Goal: Task Accomplishment & Management: Manage account settings

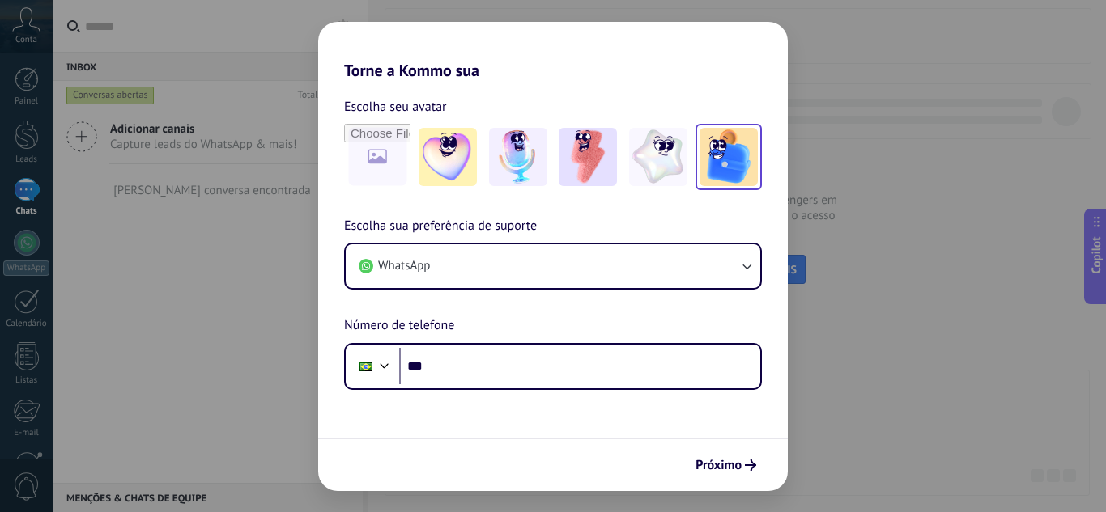
click at [726, 159] on img at bounding box center [728, 157] width 58 height 58
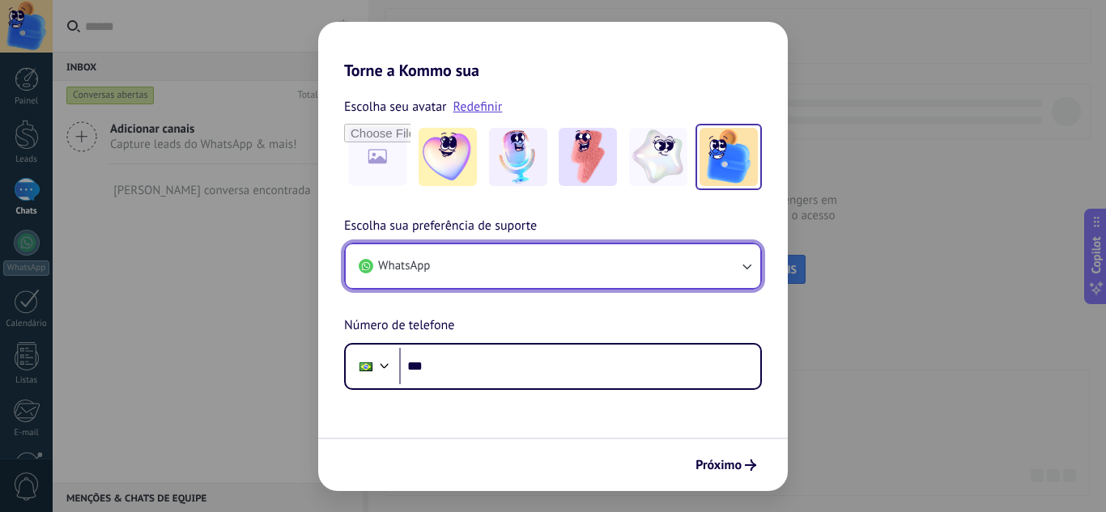
click at [522, 272] on button "WhatsApp" at bounding box center [553, 266] width 414 height 44
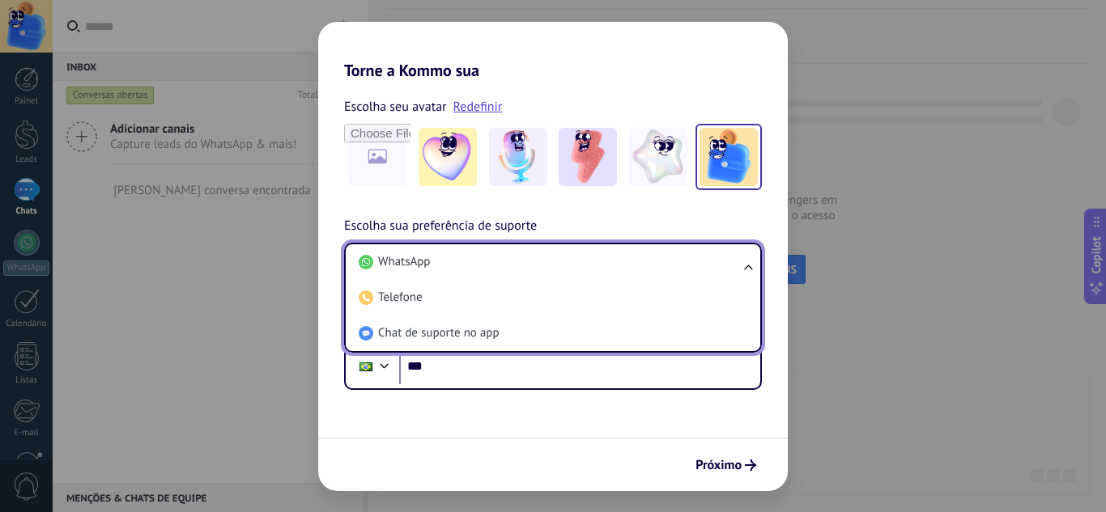
click at [463, 429] on form "Escolha seu avatar Redefinir Escolha sua preferência de suporte WhatsApp WhatsA…" at bounding box center [552, 285] width 469 height 411
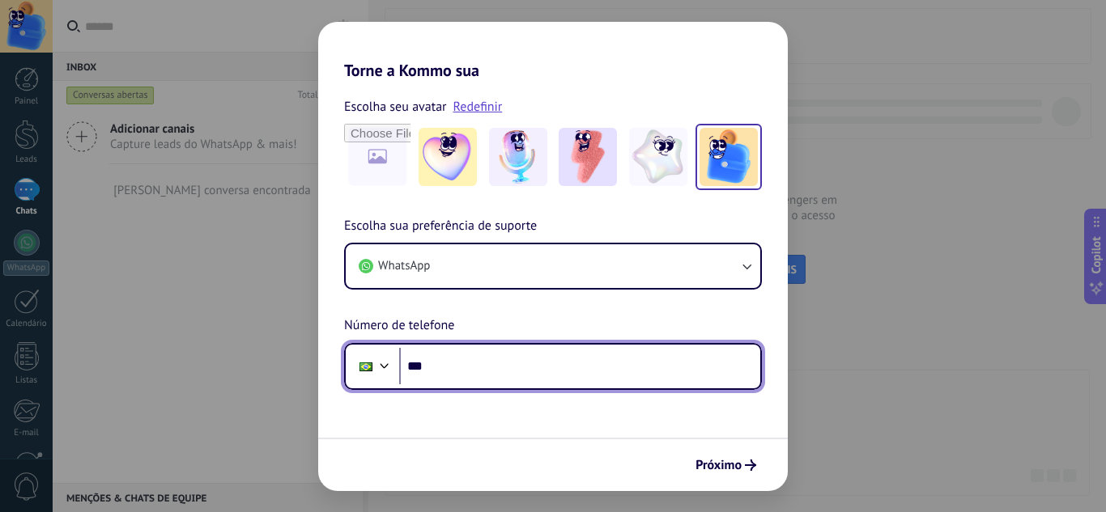
click at [501, 372] on input "***" at bounding box center [579, 366] width 361 height 37
type input "**********"
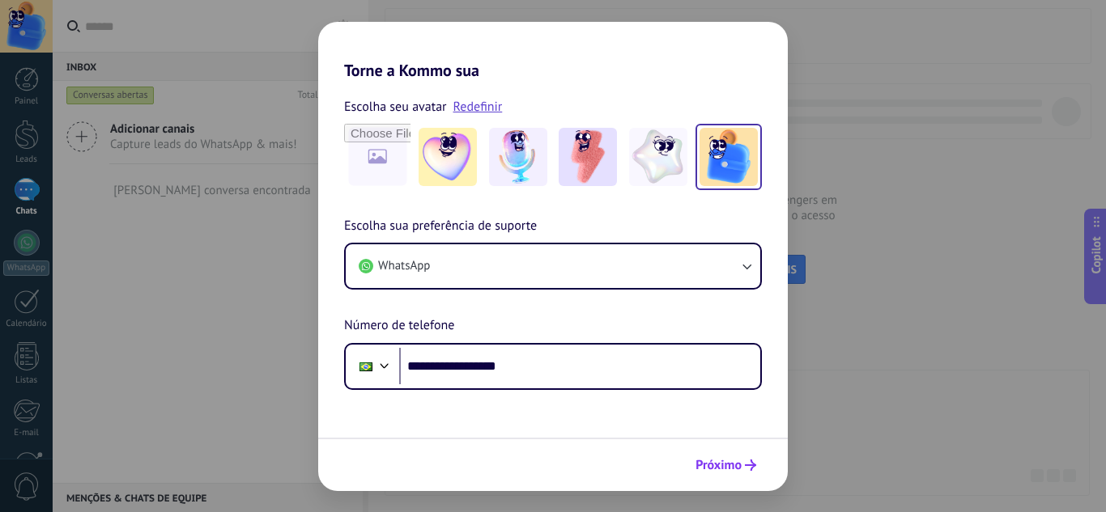
click at [733, 466] on span "Próximo" at bounding box center [718, 465] width 46 height 11
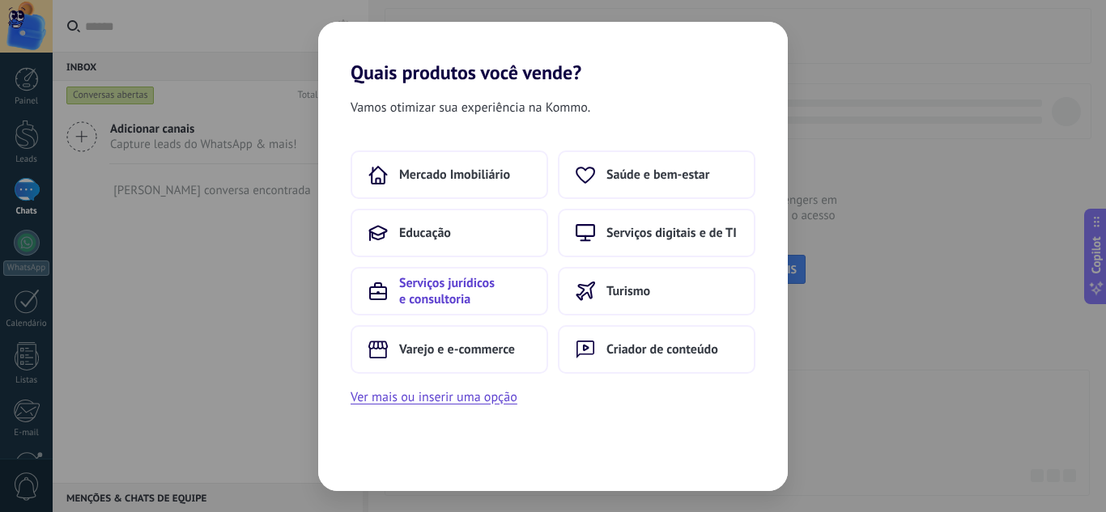
click at [513, 302] on span "Serviços jurídicos e consultoria" at bounding box center [464, 291] width 131 height 32
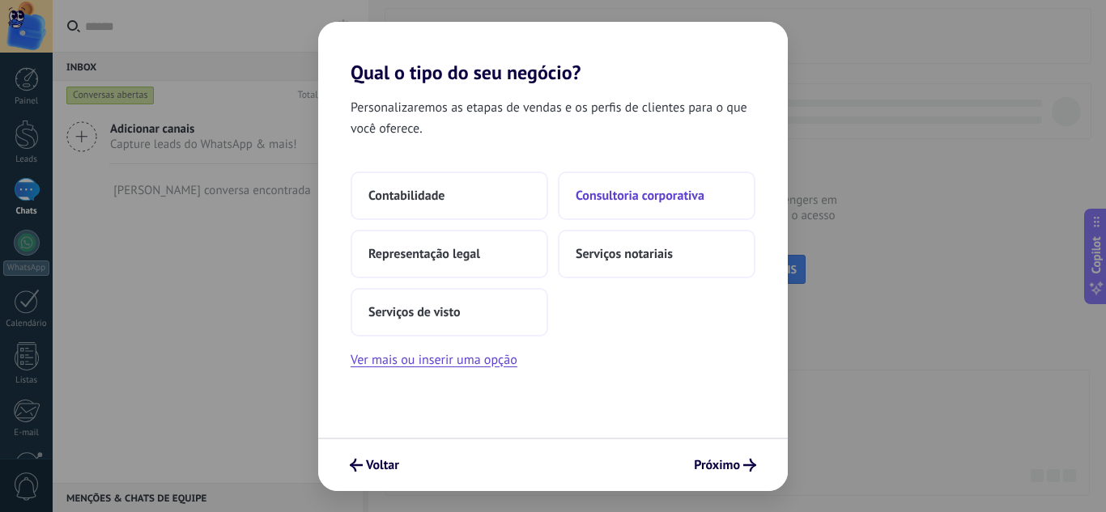
click at [683, 203] on span "Consultoria corporativa" at bounding box center [639, 196] width 129 height 16
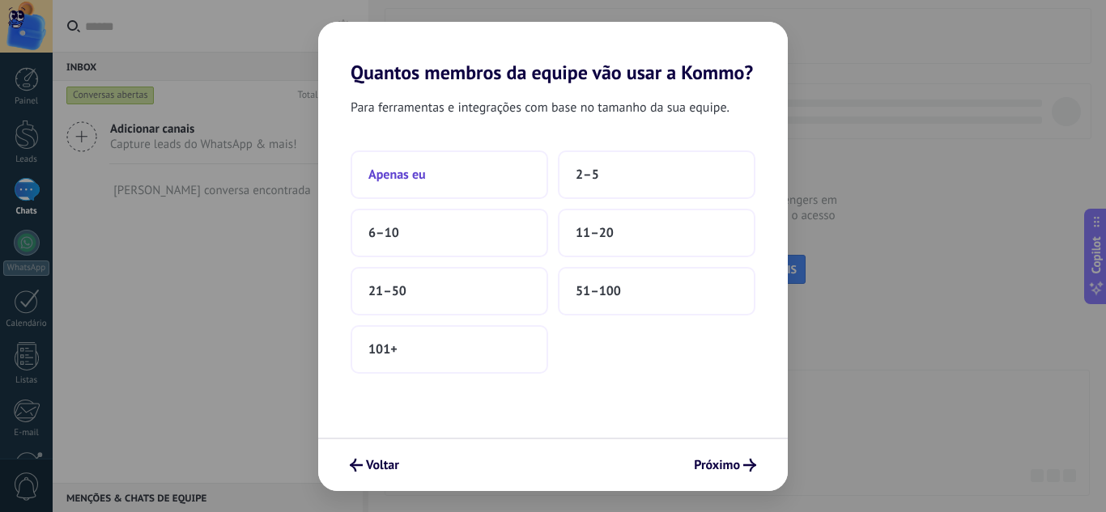
click at [474, 178] on button "Apenas eu" at bounding box center [448, 175] width 197 height 49
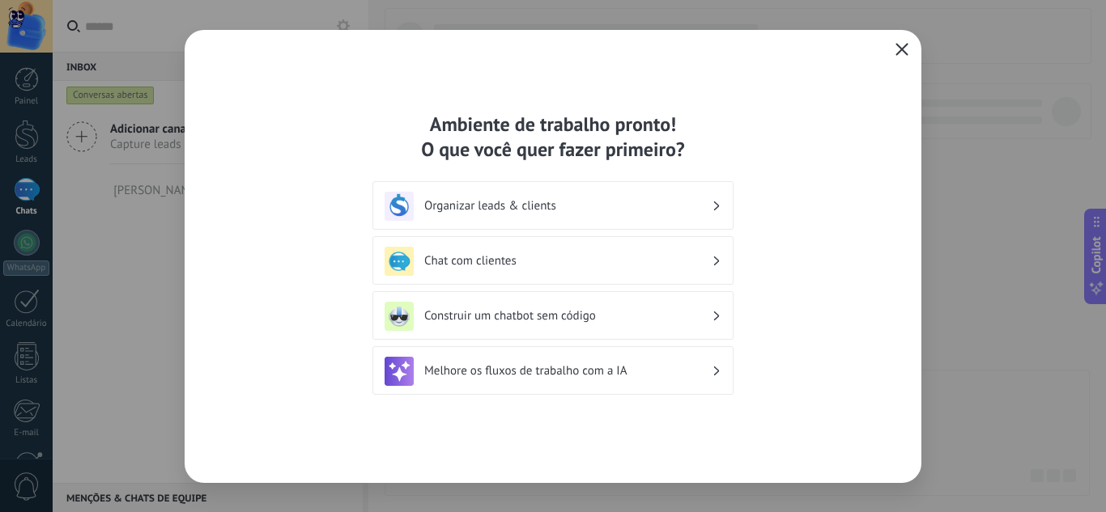
click at [907, 54] on icon "button" at bounding box center [901, 49] width 13 height 13
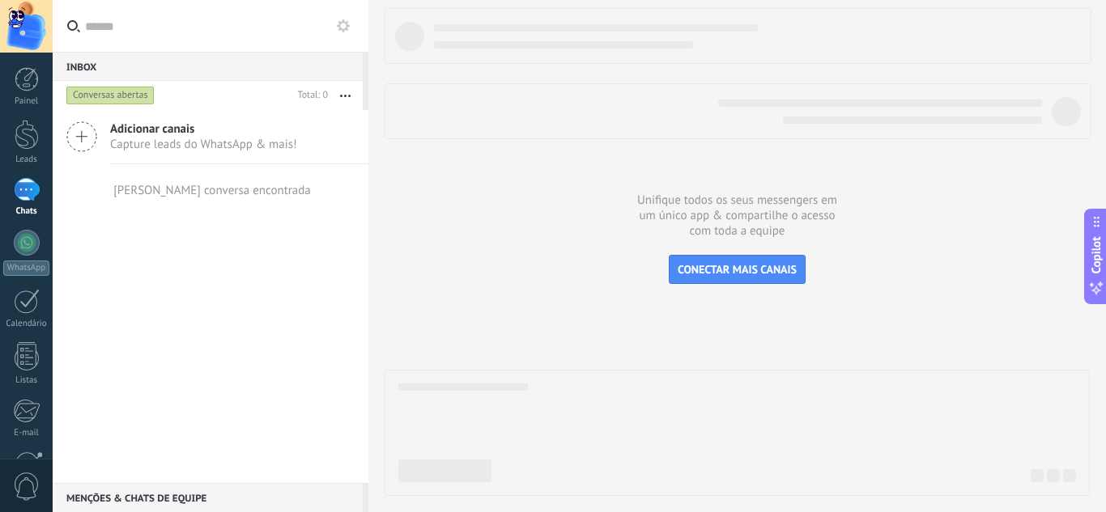
scroll to position [161, 0]
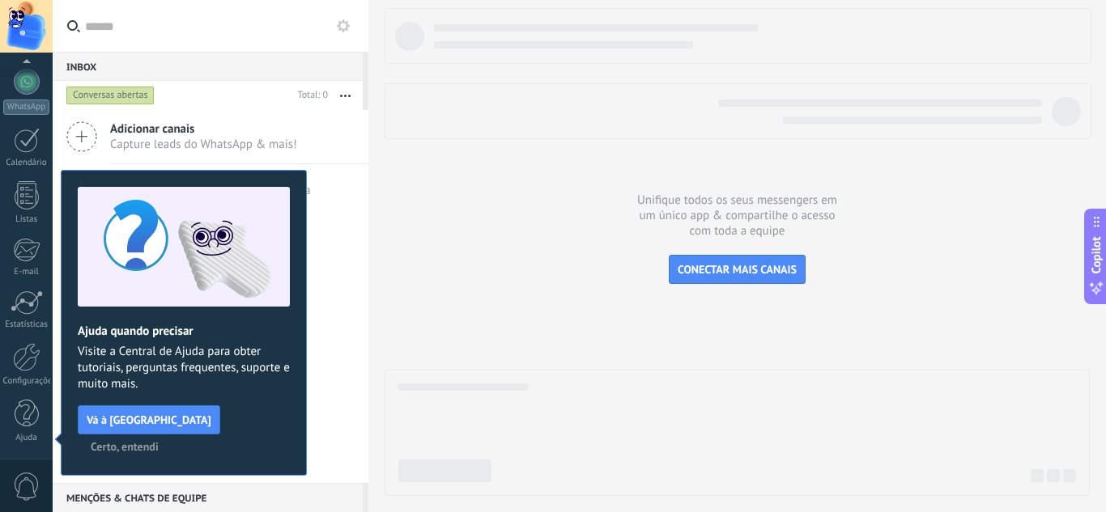
click at [159, 441] on span "Certo, entendi" at bounding box center [125, 446] width 68 height 11
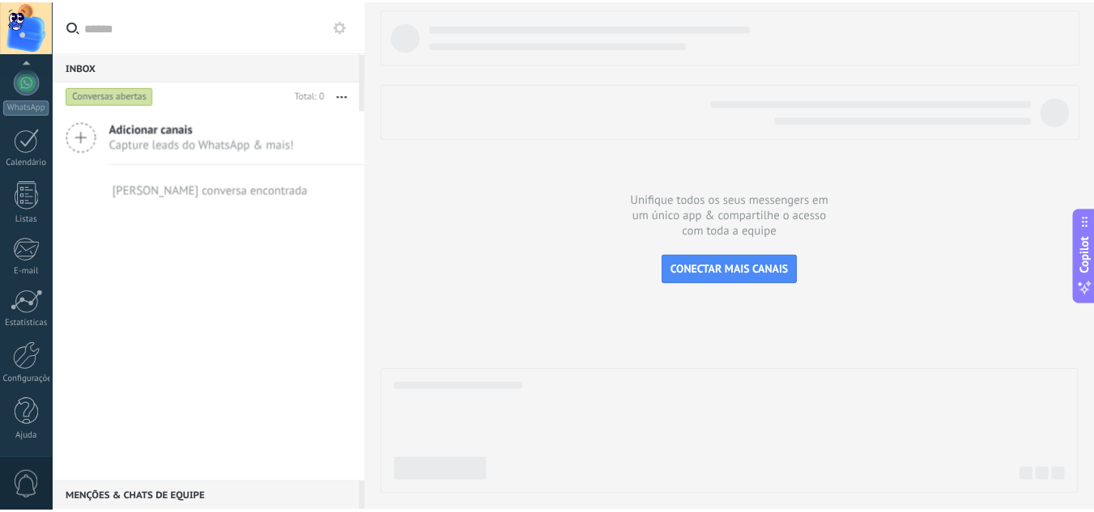
scroll to position [0, 0]
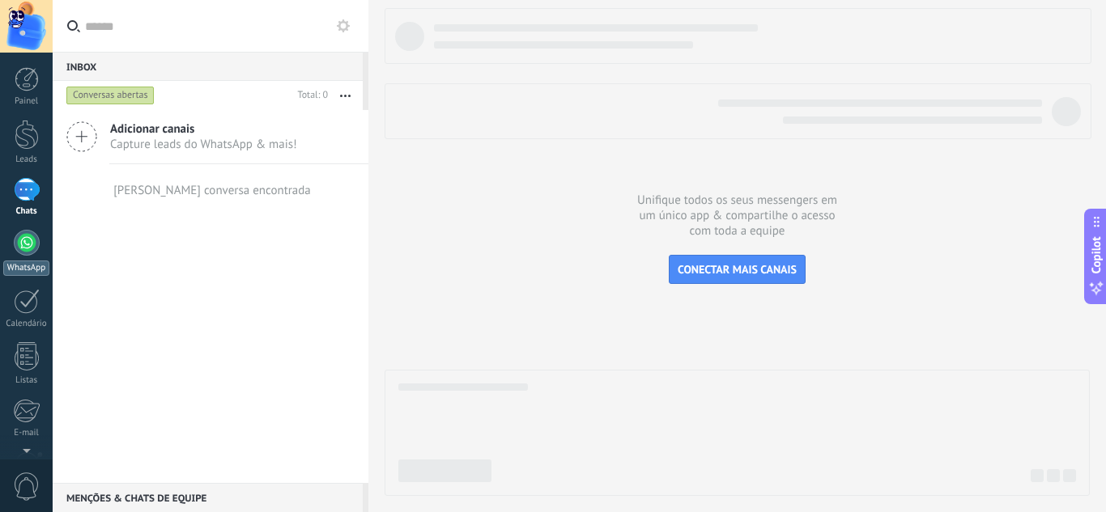
click at [32, 242] on div at bounding box center [27, 243] width 26 height 26
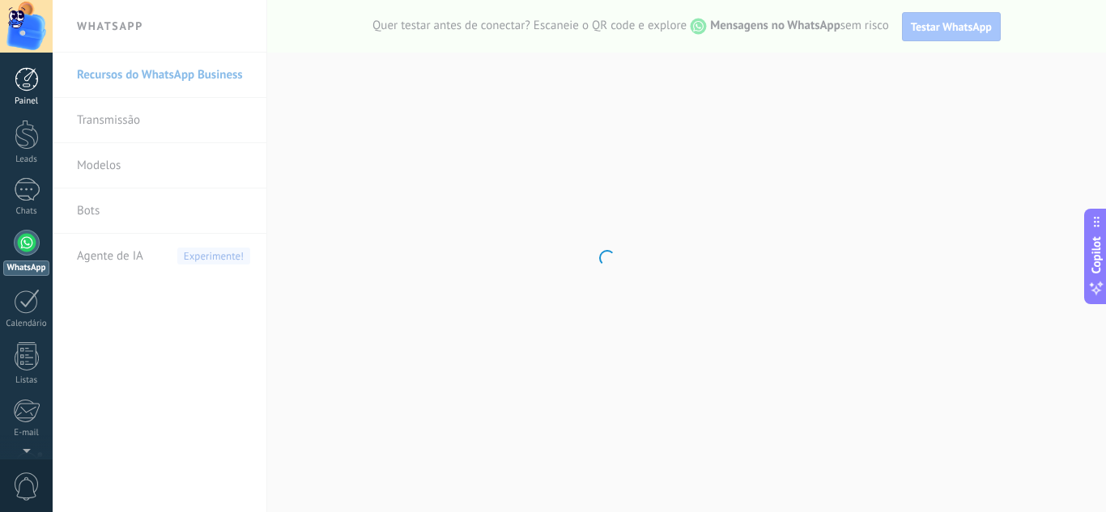
click at [29, 91] on link "Painel" at bounding box center [26, 87] width 53 height 40
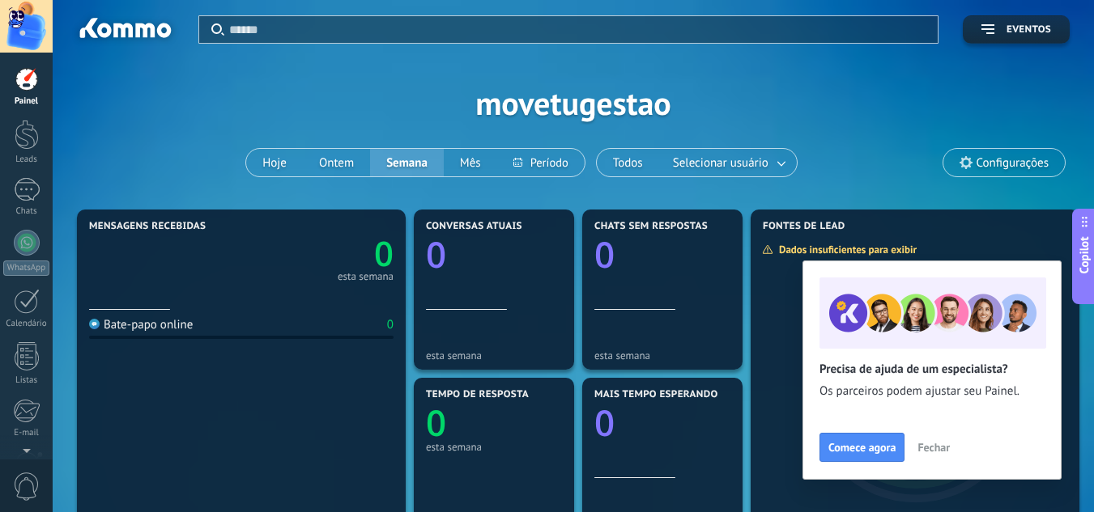
click at [1085, 249] on span "Copilot" at bounding box center [1084, 254] width 16 height 37
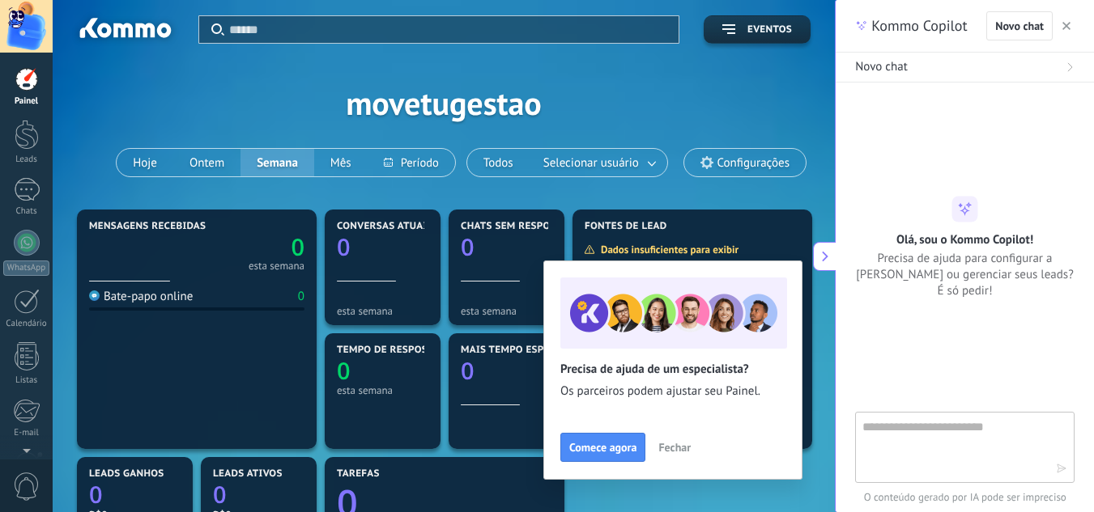
click at [1068, 29] on use "button" at bounding box center [1066, 26] width 8 height 8
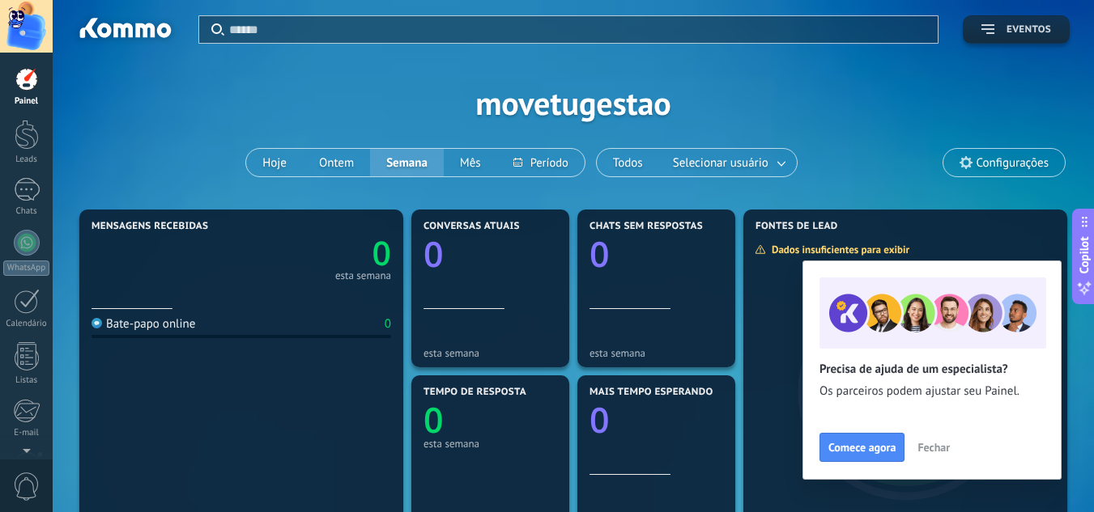
click at [1052, 28] on button "Eventos" at bounding box center [1015, 29] width 107 height 28
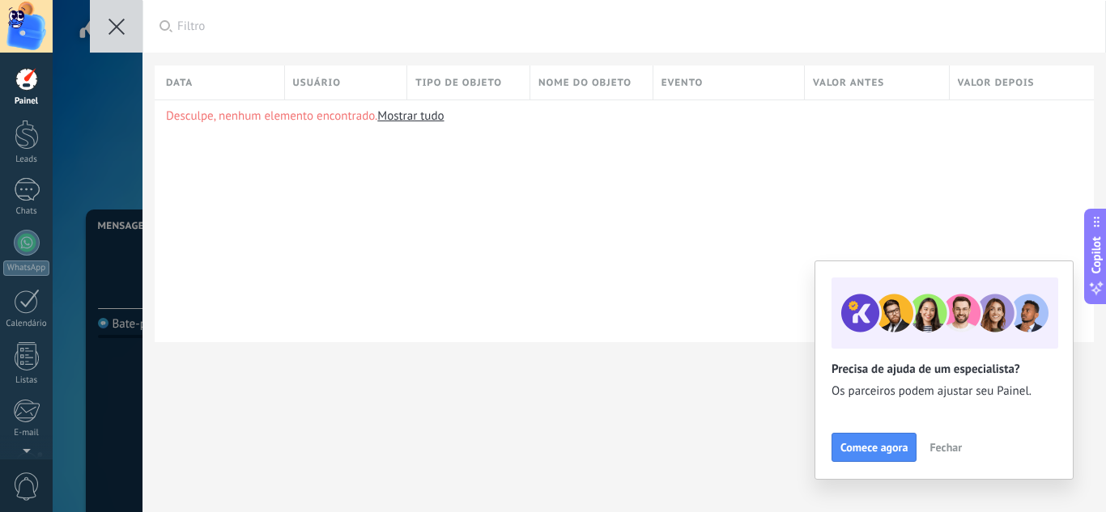
click at [119, 22] on icon at bounding box center [116, 27] width 16 height 16
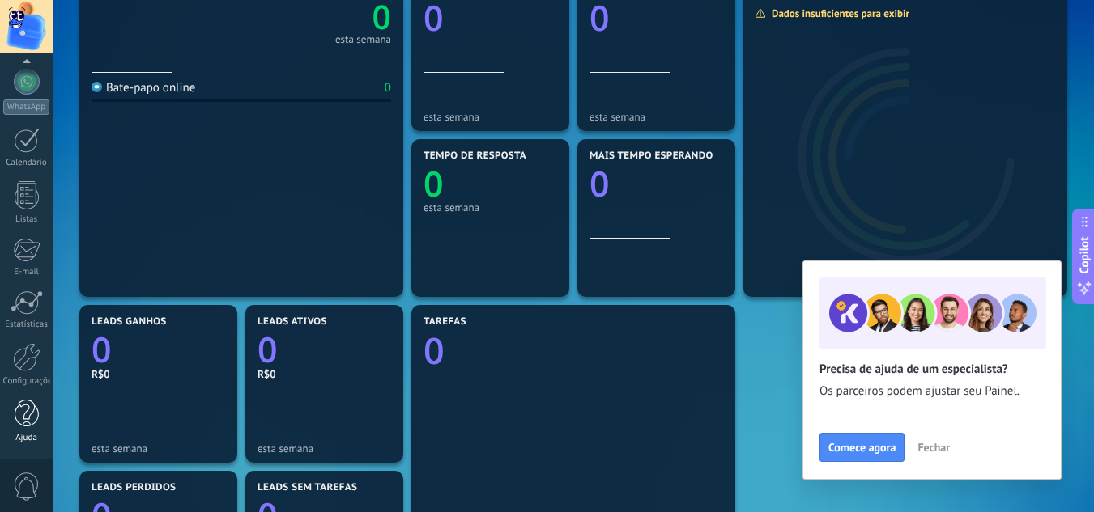
scroll to position [243, 0]
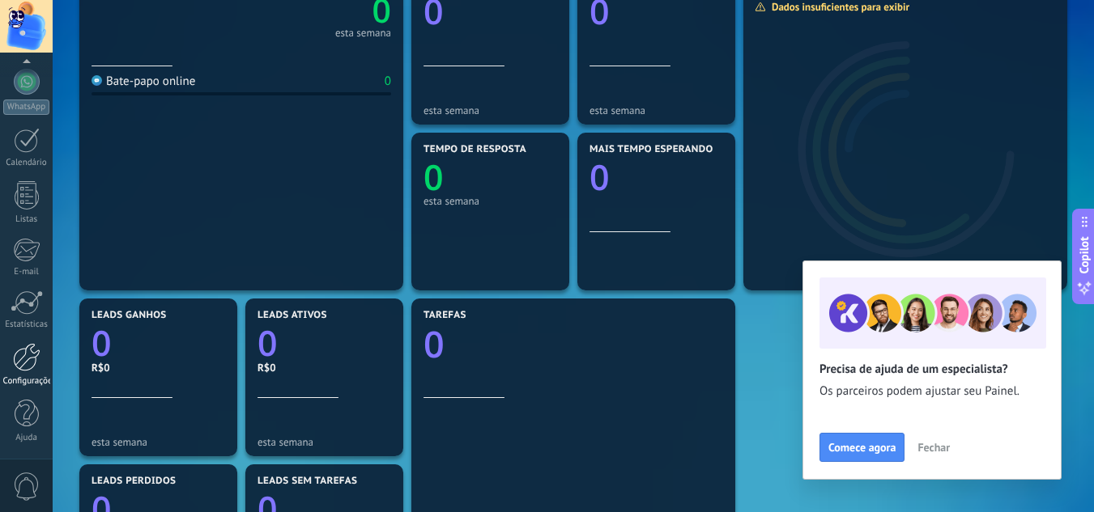
click at [28, 366] on div at bounding box center [27, 357] width 28 height 28
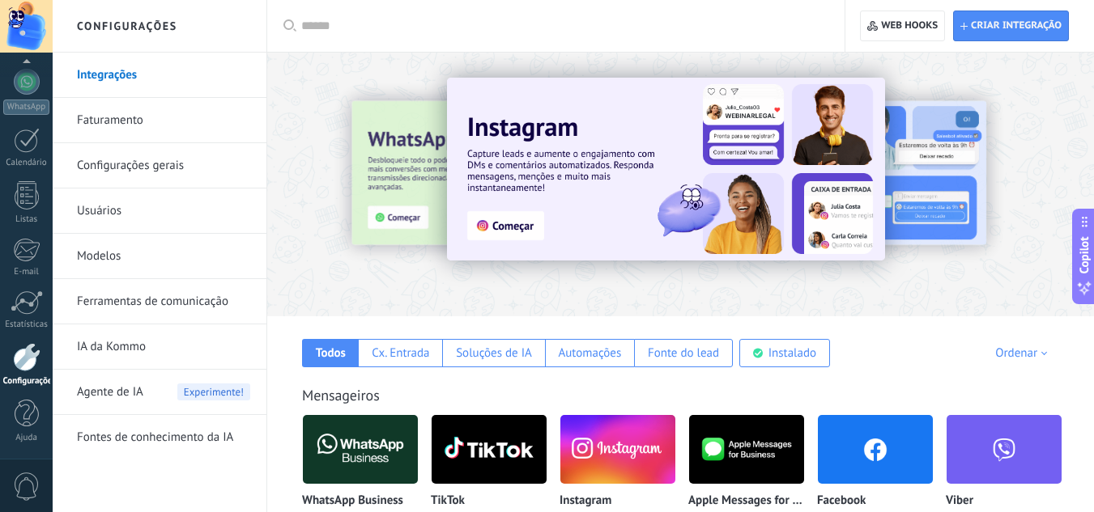
click at [176, 168] on link "Configurações gerais" at bounding box center [163, 165] width 173 height 45
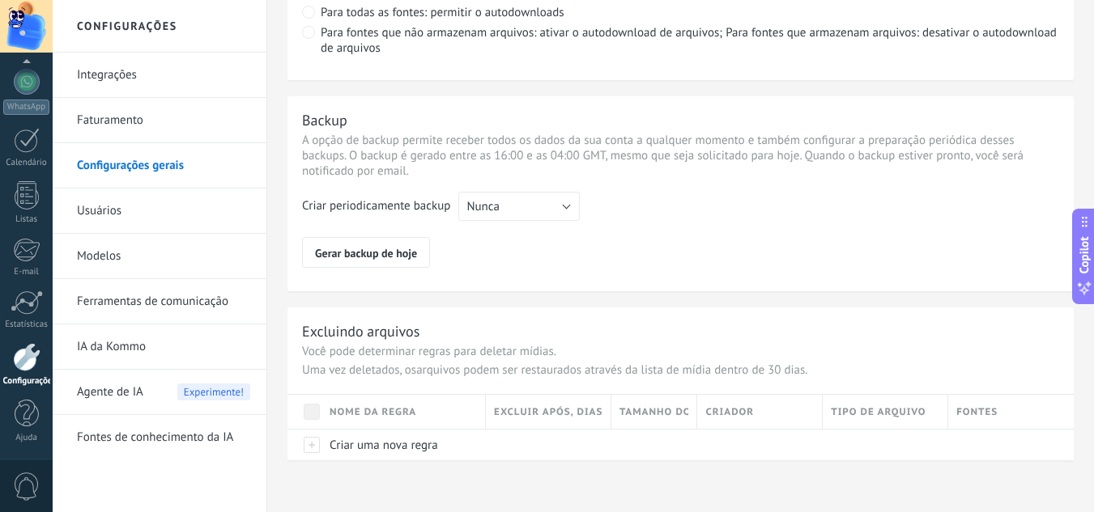
scroll to position [1302, 0]
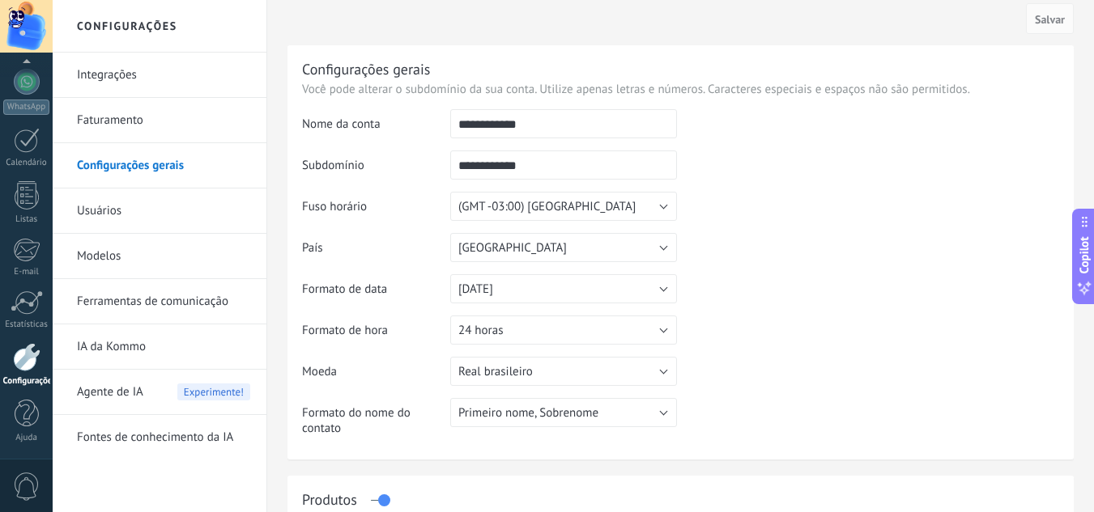
scroll to position [0, 0]
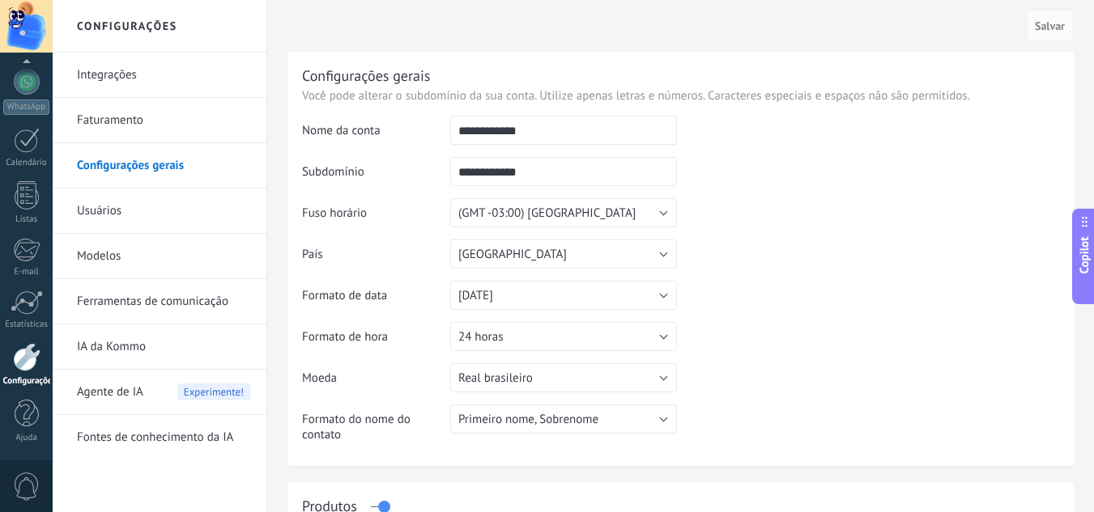
click at [159, 214] on link "Usuários" at bounding box center [163, 211] width 173 height 45
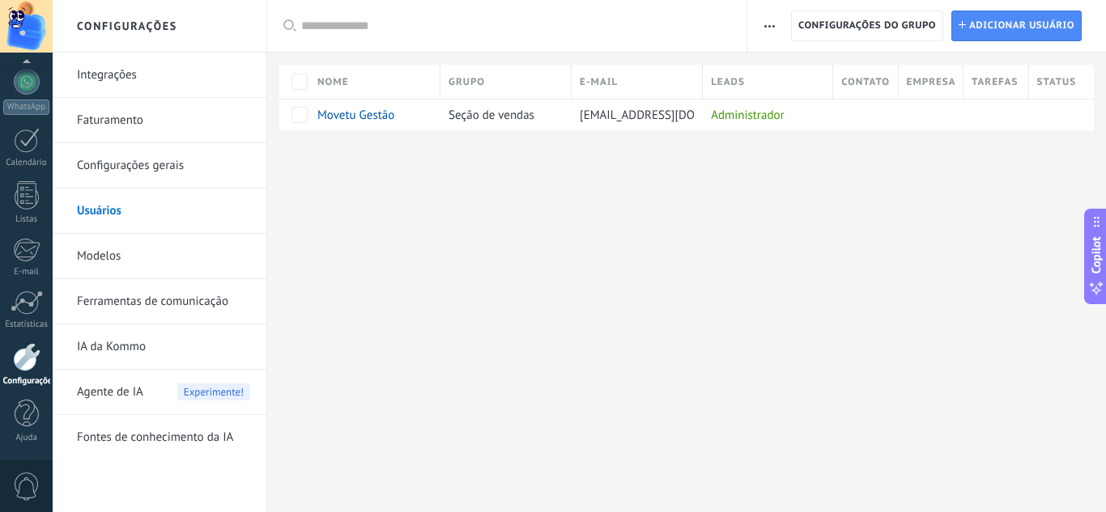
click at [765, 28] on span "button" at bounding box center [769, 26] width 11 height 31
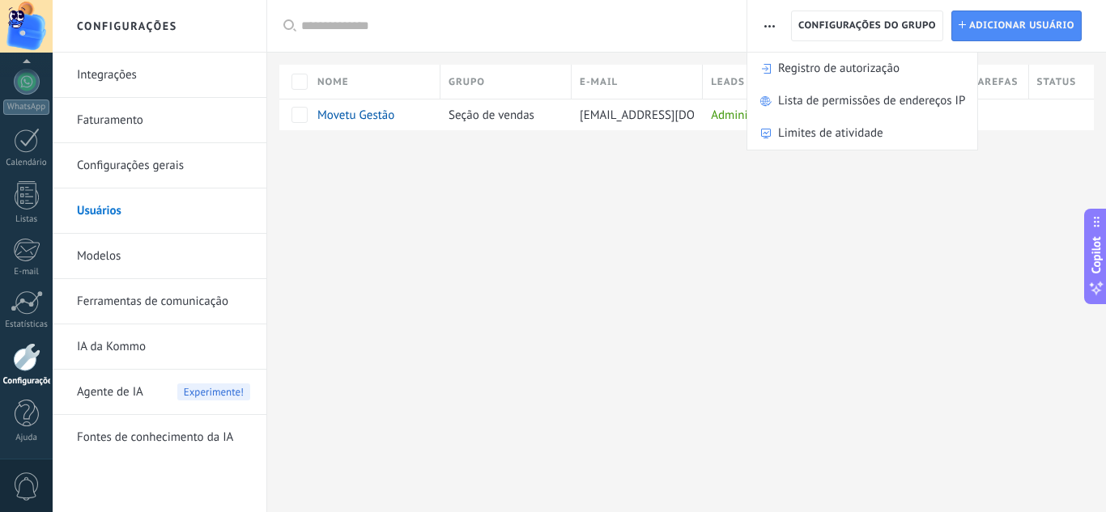
click at [671, 188] on div "Configurações Integrações Faturamento Configurações gerais Usuários Modelos Fer…" at bounding box center [579, 256] width 1053 height 512
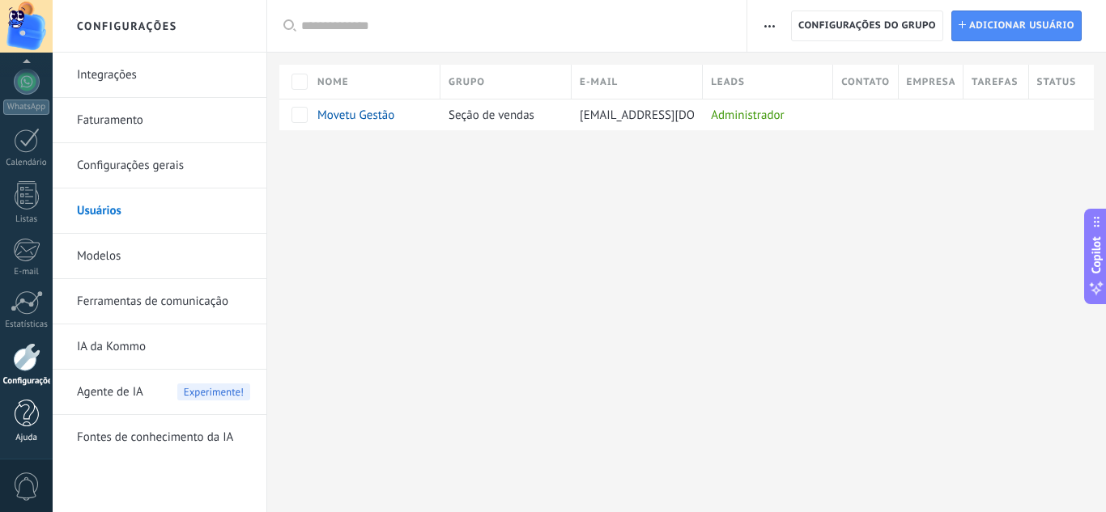
click at [20, 422] on div at bounding box center [27, 414] width 24 height 28
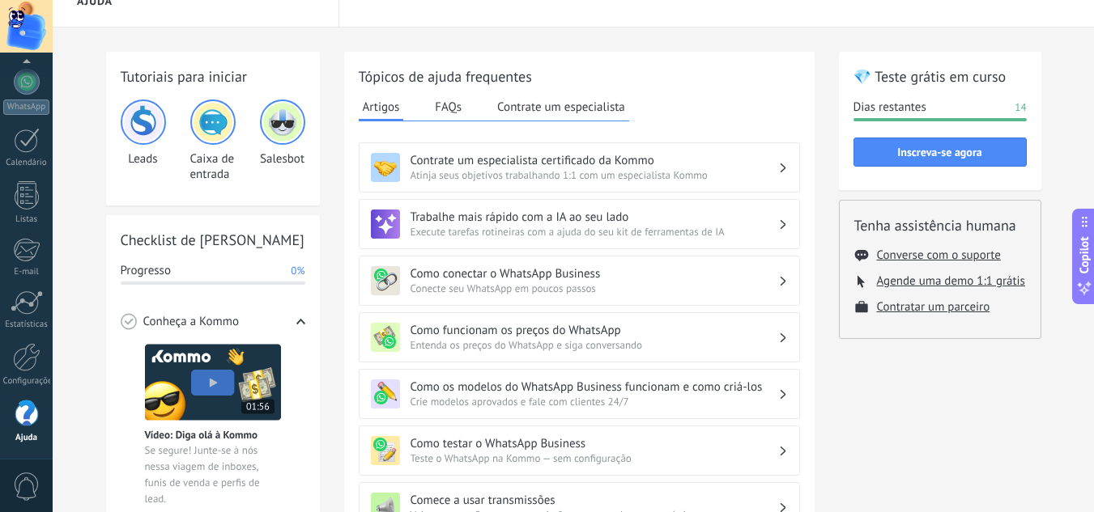
scroll to position [3, 0]
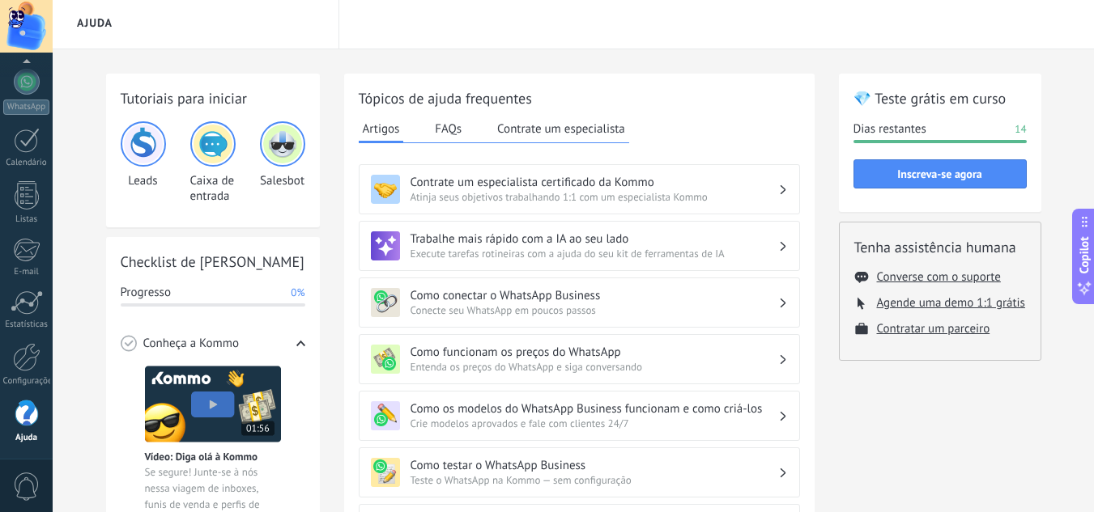
click at [610, 125] on button "Contrate um especialista" at bounding box center [561, 129] width 136 height 24
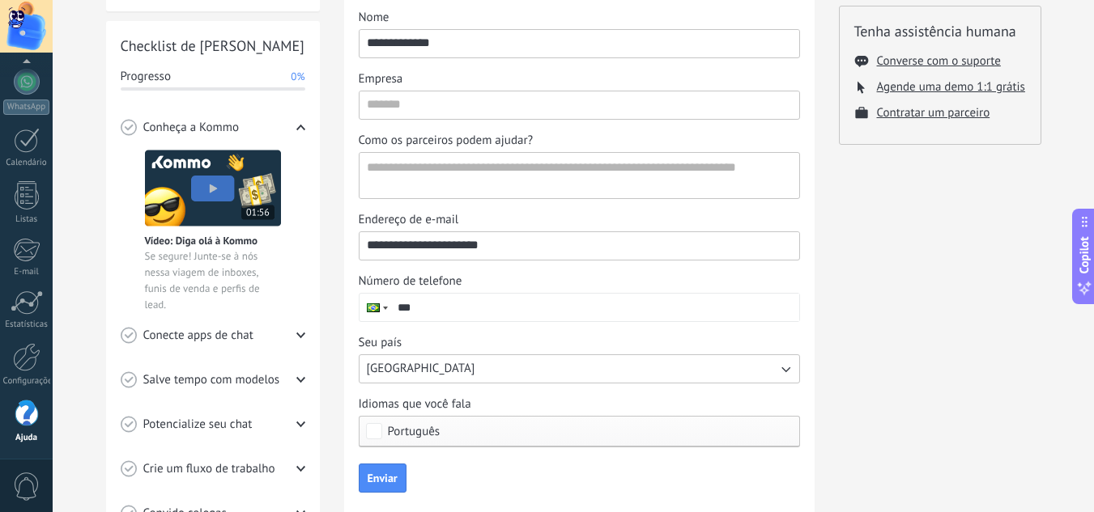
scroll to position [304, 0]
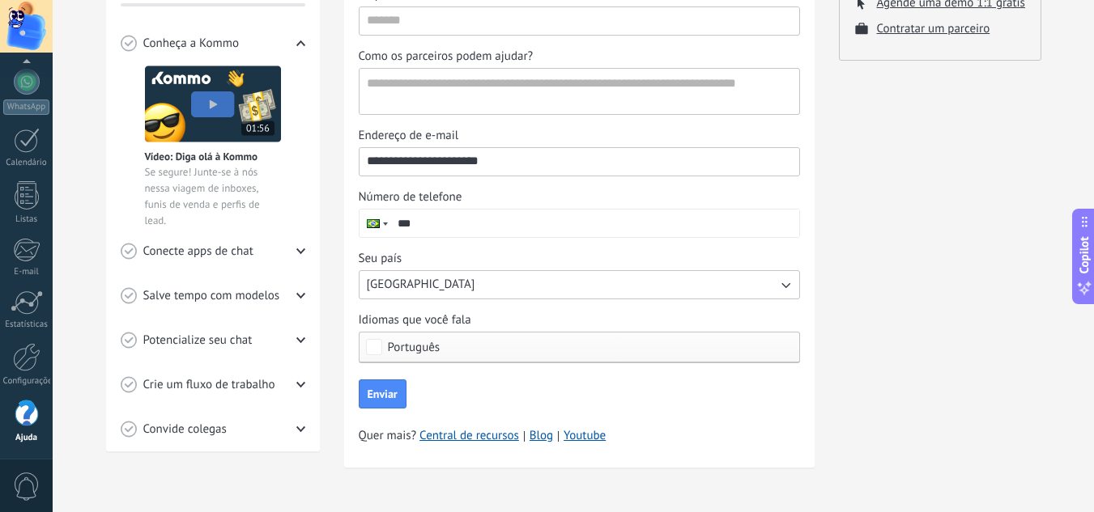
click at [27, 486] on span "0" at bounding box center [27, 487] width 28 height 28
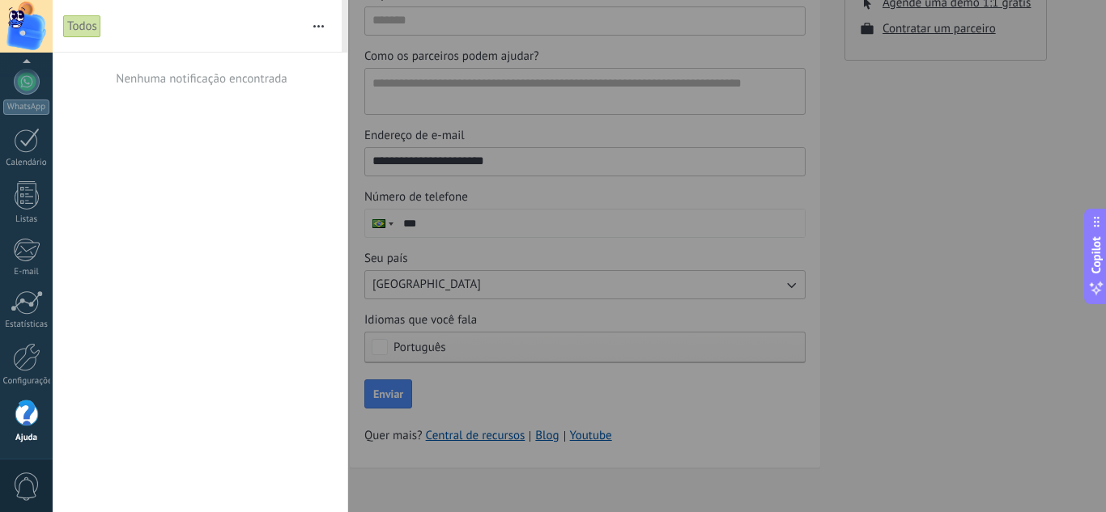
click at [28, 485] on span "0" at bounding box center [27, 487] width 28 height 28
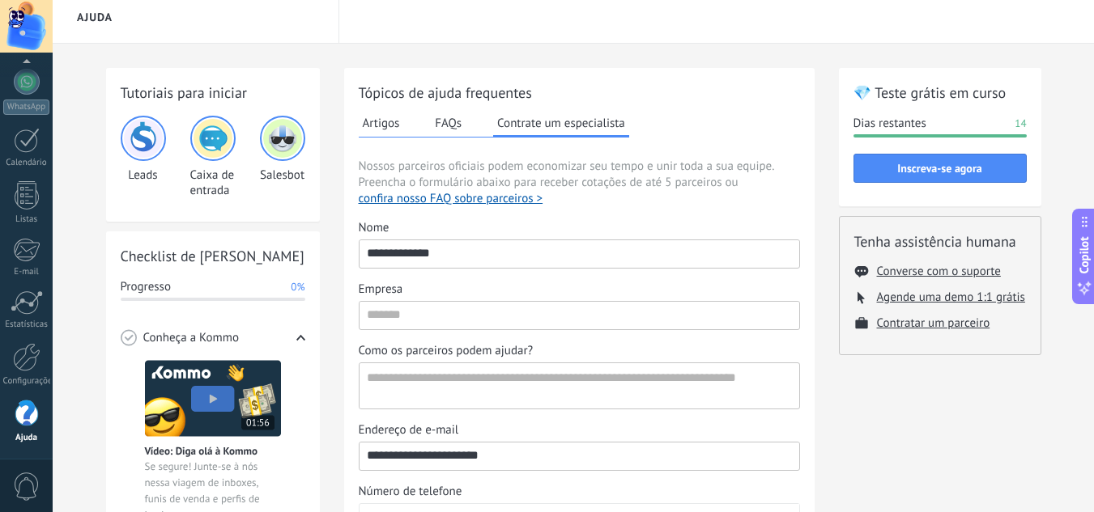
scroll to position [0, 0]
